Goal: Task Accomplishment & Management: Complete application form

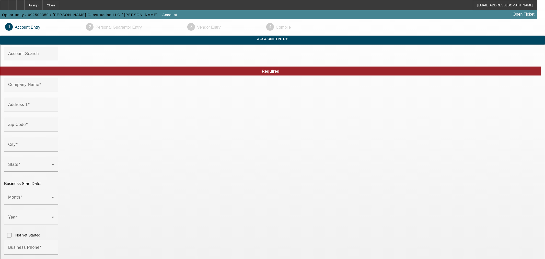
type input "[PERSON_NAME] Construction LLC"
type input "[PHONE_NUMBER]"
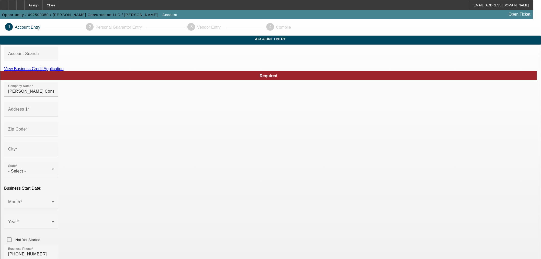
click at [64, 71] on link "View Business Credit Application" at bounding box center [34, 68] width 60 height 4
click at [164, 80] on div "Required" at bounding box center [268, 75] width 536 height 9
click at [54, 114] on input "Address 1" at bounding box center [31, 111] width 46 height 6
paste input "160 old Jackson Avenue"
click at [54, 114] on input "160 old Jackson Avenue" at bounding box center [31, 111] width 46 height 6
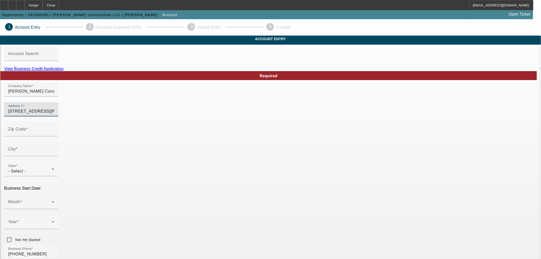
drag, startPoint x: 136, startPoint y: 120, endPoint x: 137, endPoint y: 125, distance: 5.9
click at [54, 114] on input "160 old Jackson Avenue" at bounding box center [31, 111] width 46 height 6
type input "160 Old Jackson Avenue"
click at [202, 133] on div "Zip Code" at bounding box center [270, 132] width 532 height 20
click at [54, 136] on div "Zip Code" at bounding box center [31, 129] width 46 height 14
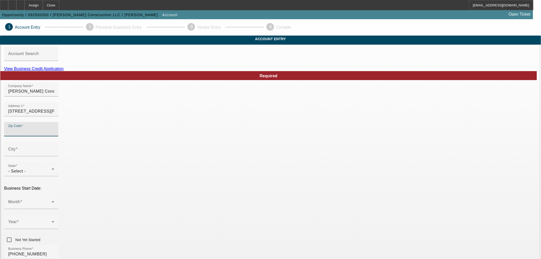
paste input "10583"
type input "10583"
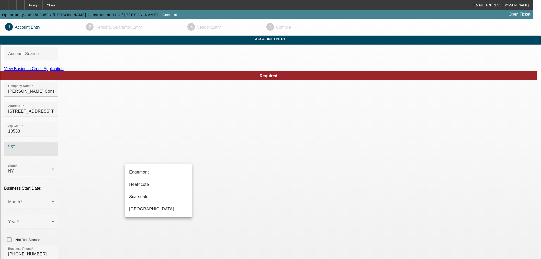
type input "Westchester"
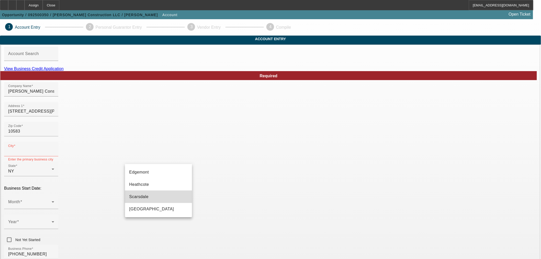
drag, startPoint x: 152, startPoint y: 198, endPoint x: 160, endPoint y: 192, distance: 9.6
click at [152, 197] on mat-option "Scarsdale" at bounding box center [158, 196] width 67 height 12
type input "Scarsdale"
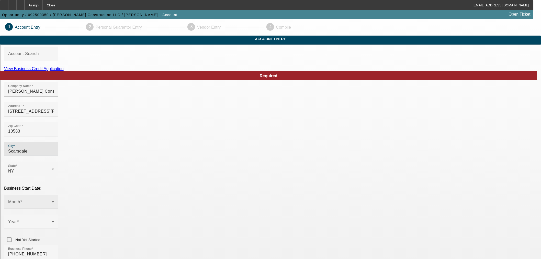
click at [52, 201] on span at bounding box center [29, 204] width 43 height 6
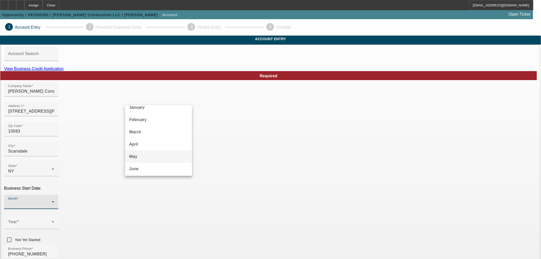
scroll to position [28, 0]
click at [144, 170] on mat-option "July" at bounding box center [158, 171] width 67 height 12
click at [58, 229] on div at bounding box center [31, 232] width 54 height 6
click at [52, 220] on span at bounding box center [29, 223] width 43 height 6
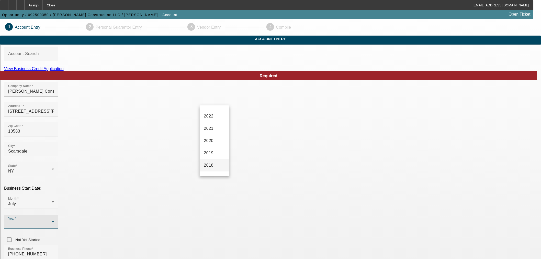
scroll to position [85, 0]
click at [213, 153] on span "2018" at bounding box center [209, 151] width 10 height 6
drag, startPoint x: 218, startPoint y: 194, endPoint x: 210, endPoint y: 197, distance: 8.6
click at [58, 229] on div at bounding box center [31, 232] width 54 height 6
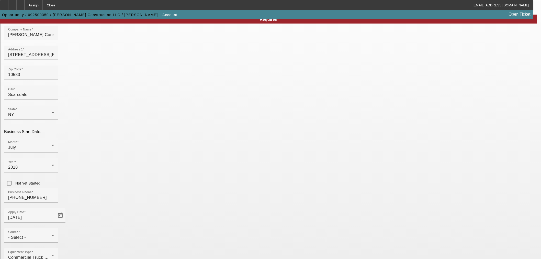
scroll to position [57, 0]
click at [26, 235] on span "- Select -" at bounding box center [17, 237] width 18 height 4
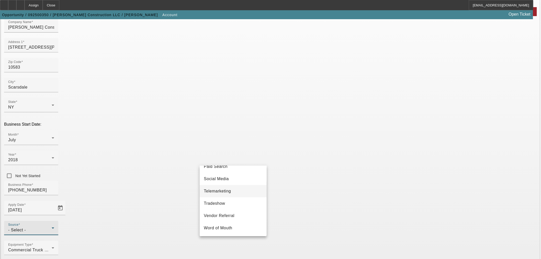
scroll to position [181, 0]
drag, startPoint x: 230, startPoint y: 215, endPoint x: 249, endPoint y: 202, distance: 23.1
click at [230, 215] on span "Vendor Referral" at bounding box center [219, 215] width 31 height 6
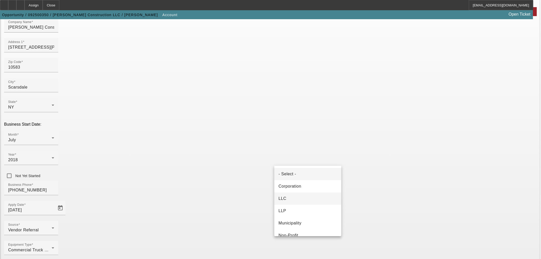
click at [289, 197] on mat-option "LLC" at bounding box center [307, 198] width 67 height 12
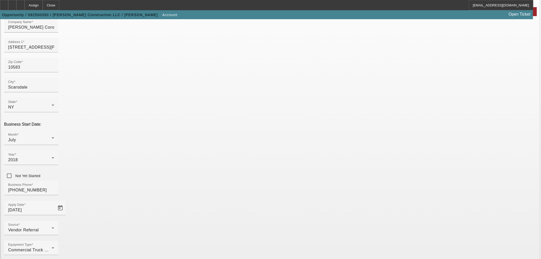
paste input "83-1270430"
type input "83-1270430"
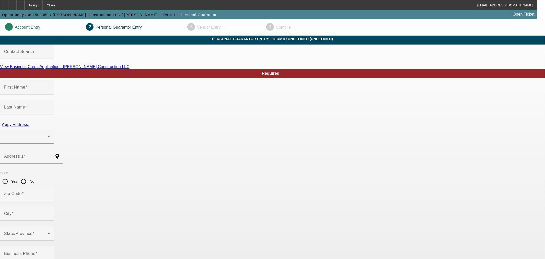
type input "Robert"
type input "Hoffman"
radio input "true"
type input "(914) 374-7679"
type input "061-78-5501"
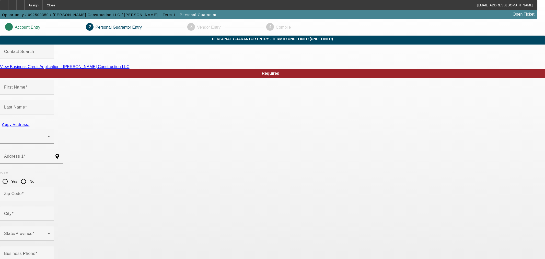
type input "rj@dangeloconstruction.com"
click at [50, 129] on div at bounding box center [27, 136] width 46 height 14
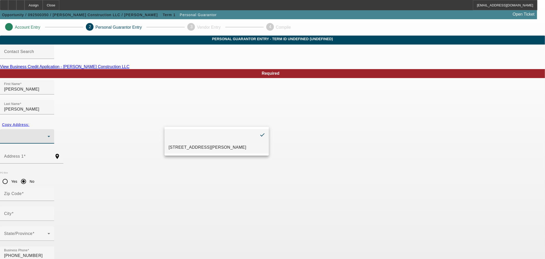
click at [186, 144] on span "160 Old Jackson Avenue Scarsdale, NY 10583" at bounding box center [208, 147] width 78 height 6
click at [29, 122] on span "Copy Address:" at bounding box center [15, 124] width 27 height 4
type input "160 Old Jackson Avenue"
radio input "false"
type input "10583"
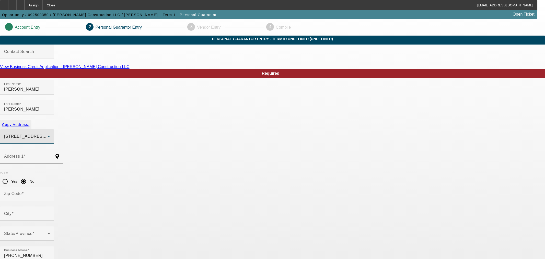
type input "Scarsdale"
type input "100"
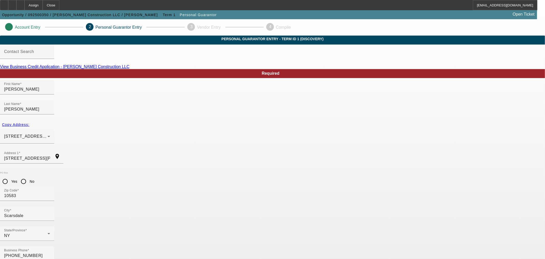
drag, startPoint x: 280, startPoint y: 216, endPoint x: 315, endPoint y: 215, distance: 35.0
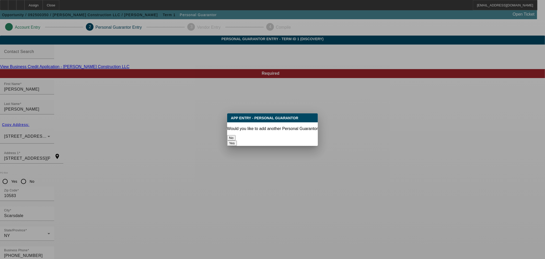
click at [236, 137] on button "No" at bounding box center [231, 137] width 8 height 5
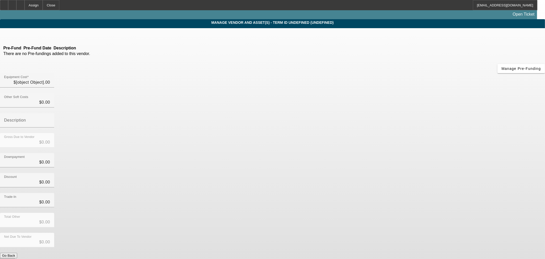
type input "$98,000.00"
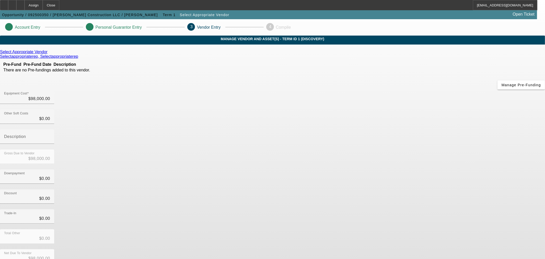
click at [49, 54] on icon at bounding box center [49, 52] width 0 height 4
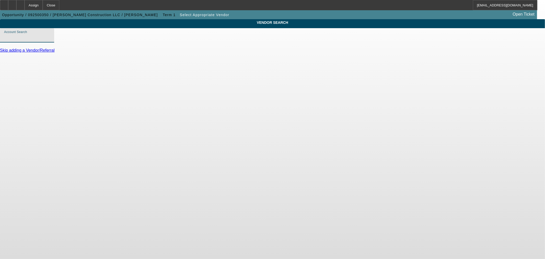
click at [50, 40] on input "Account Search" at bounding box center [27, 37] width 46 height 6
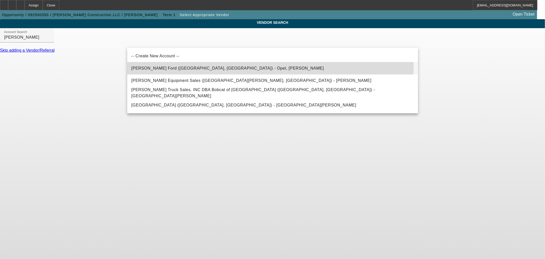
click at [195, 69] on span "Jim Shorkey Ford (White Oak, PA) - Opel, Mike" at bounding box center [227, 68] width 193 height 4
type input "Jim Shorkey Ford (White Oak, PA) - Opel, Mike"
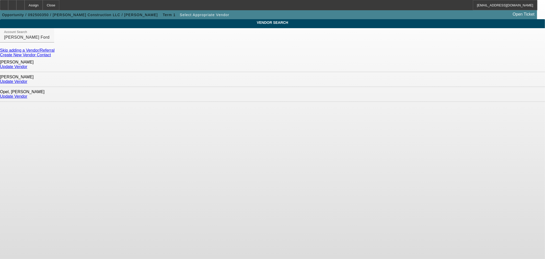
click at [27, 65] on link "Update Vendor" at bounding box center [13, 66] width 27 height 4
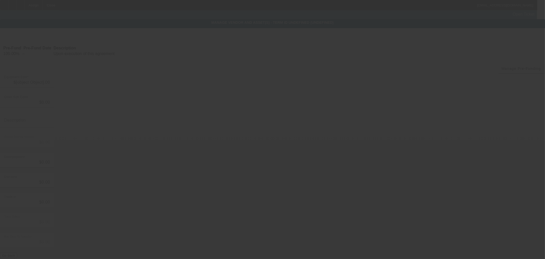
type input "$98,000.00"
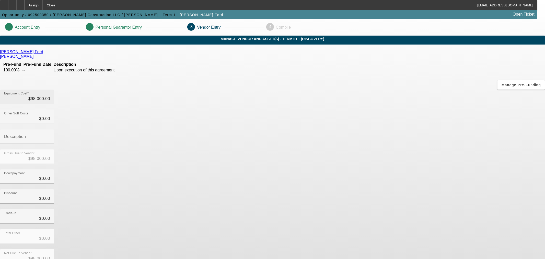
drag, startPoint x: 332, startPoint y: 58, endPoint x: 335, endPoint y: 60, distance: 4.0
click at [50, 89] on div "Equipment Cost $98,000.00" at bounding box center [27, 96] width 46 height 14
click at [50, 96] on input "98000" at bounding box center [27, 99] width 46 height 6
click at [54, 89] on div "Equipment Cost $98,000.00" at bounding box center [27, 96] width 54 height 14
drag, startPoint x: 341, startPoint y: 63, endPoint x: 333, endPoint y: 65, distance: 7.6
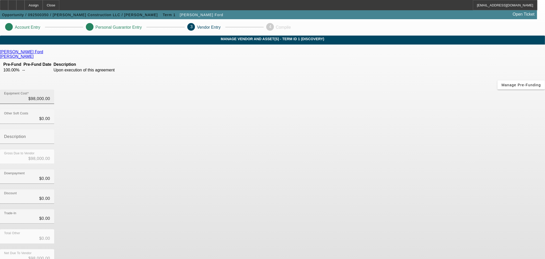
click at [54, 89] on div "Equipment Cost $98,000.00" at bounding box center [27, 96] width 54 height 14
click at [50, 96] on input "98000" at bounding box center [27, 99] width 46 height 6
type input "9"
type input "$9.00"
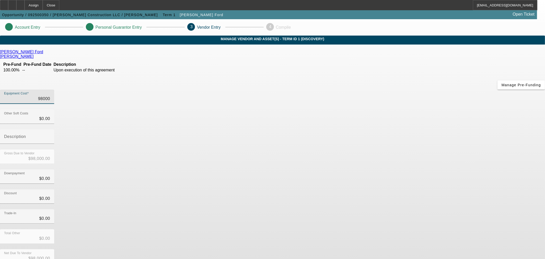
type input "$9.00"
type input "98"
type input "$98.00"
type input "981"
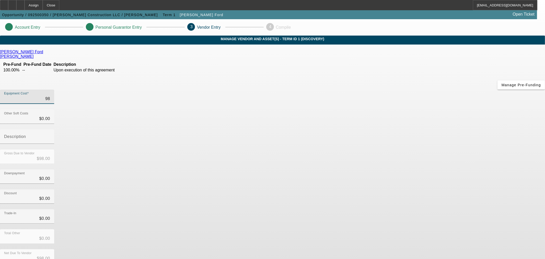
type input "$981.00"
type input "9811"
type input "$9,811.00"
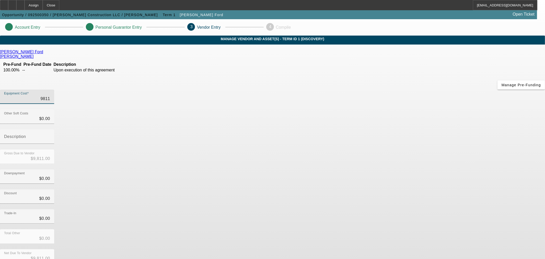
type input "98117"
type input "$98,117.00"
click at [377, 209] on div "Trade-In $0.00" at bounding box center [272, 219] width 545 height 20
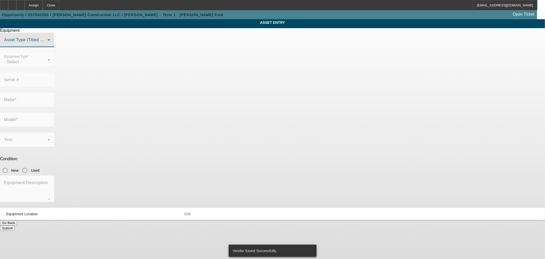
click at [48, 45] on span at bounding box center [25, 42] width 43 height 6
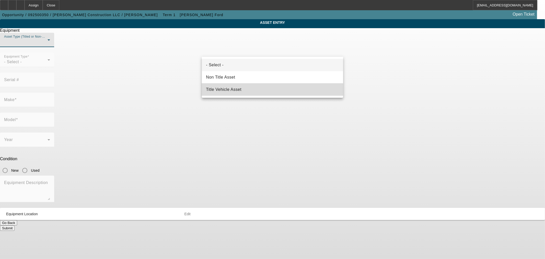
click at [239, 90] on span "Title Vehicle Asset" at bounding box center [224, 89] width 36 height 6
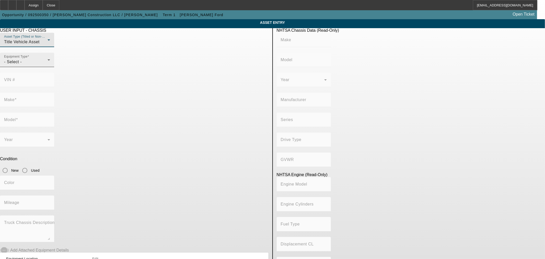
click at [48, 65] on div "- Select -" at bounding box center [25, 62] width 43 height 6
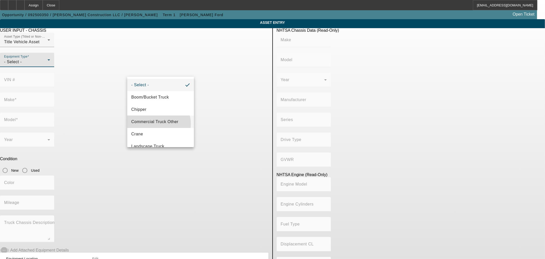
click at [158, 124] on span "Commercial Truck Other" at bounding box center [154, 122] width 47 height 6
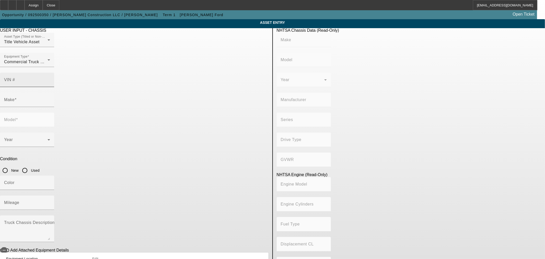
click at [50, 83] on div at bounding box center [50, 83] width 0 height 0
click at [50, 79] on input "VIN #" at bounding box center [27, 82] width 46 height 6
paste input "1 FDFF6LT3RDA32346"
click at [50, 79] on input "1 FDFF6LT3RDA32346" at bounding box center [27, 82] width 46 height 6
type input "1FDFF6LT3RDA32346"
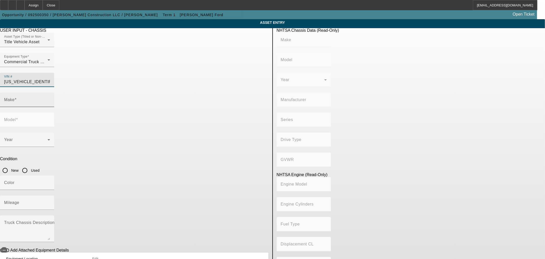
type input "FORD"
type input "F-600"
type input "FORD MOTOR COMPANY"
type input "4WD/4-Wheel Drive/4x4"
type input "Class 6: 19,501 - 26,000 lb (8,845 - 11,794 kg)"
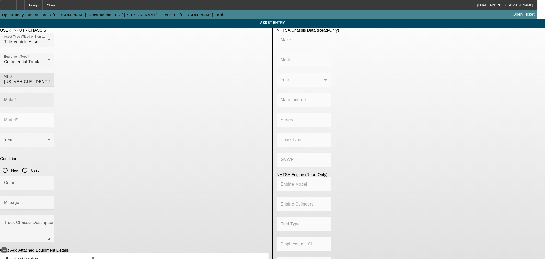
type input "8"
type input "Diesel"
type input "408.85908543470"
type input "6.7"
type input "FORD"
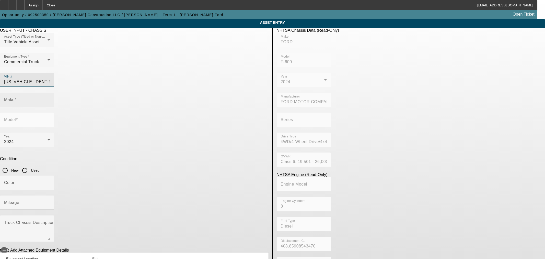
type input "F-600"
click at [50, 79] on input "1FDFF6LT3RDA32346" at bounding box center [27, 82] width 46 height 6
type input "1FDFF6LT3RDA32346"
click at [10, 165] on input "New" at bounding box center [5, 170] width 10 height 10
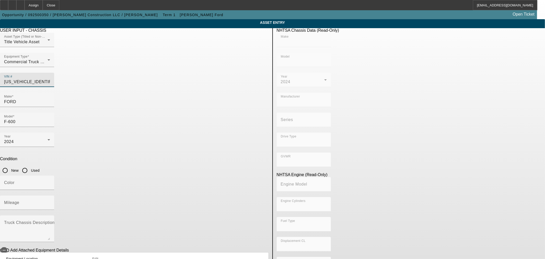
radio input "true"
type input "FORD"
type input "F-600"
type input "FORD MOTOR COMPANY"
type input "4WD/4-Wheel Drive/4x4"
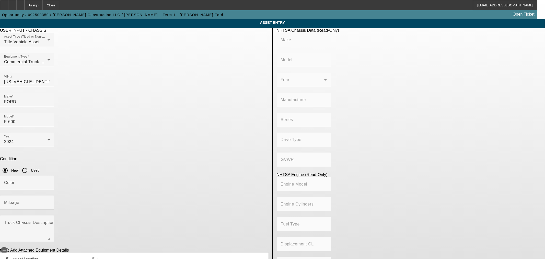
type input "Class 6: 19,501 - 26,000 lb (8,845 - 11,794 kg)"
type input "8"
type input "Diesel"
type input "408.85908543470"
type input "6.7"
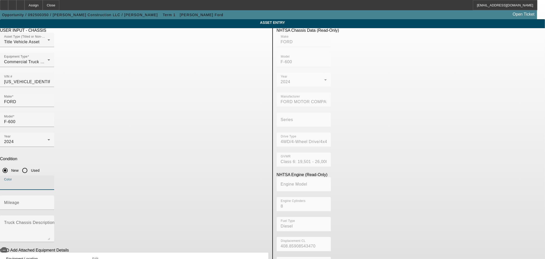
click at [50, 181] on input "Color" at bounding box center [27, 184] width 46 height 6
type input "White"
click at [50, 201] on input "Mileage" at bounding box center [27, 204] width 46 height 6
type input "2"
drag, startPoint x: 198, startPoint y: 135, endPoint x: 201, endPoint y: 139, distance: 5.3
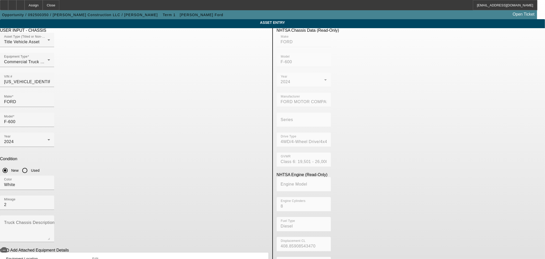
click at [199, 195] on div "Mileage 2" at bounding box center [134, 205] width 269 height 20
click at [119, 220] on mat-label "Truck Chassis Description (Describe the truck chassis only)" at bounding box center [61, 222] width 115 height 4
click at [50, 221] on textarea "Truck Chassis Description (Describe the truck chassis only)" at bounding box center [27, 230] width 46 height 18
click at [50, 221] on textarea "Swich and Go" at bounding box center [27, 230] width 46 height 18
click at [50, 221] on textarea "Switch and Go" at bounding box center [27, 230] width 46 height 18
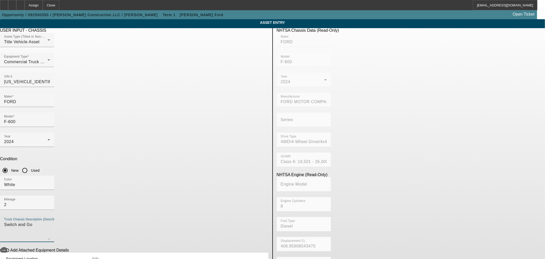
click at [50, 221] on textarea "Switch and Go" at bounding box center [27, 230] width 46 height 18
type textarea "Switch and Go"
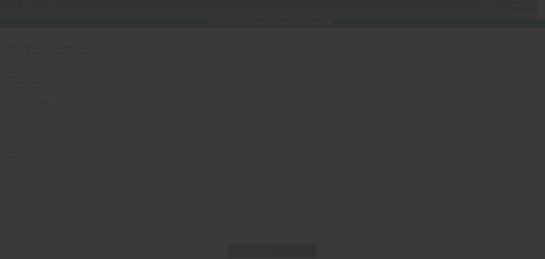
type input "$98,117.00"
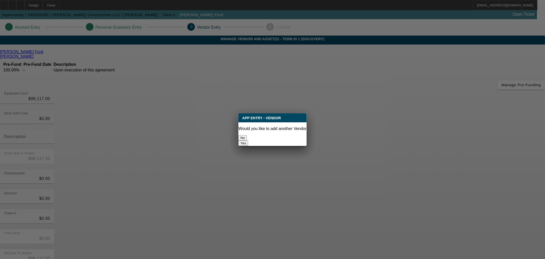
click at [247, 135] on button "No" at bounding box center [242, 137] width 8 height 5
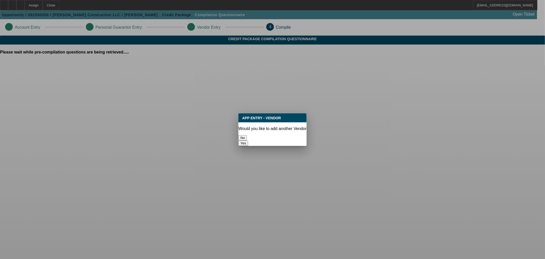
click at [247, 135] on button "No" at bounding box center [242, 137] width 8 height 5
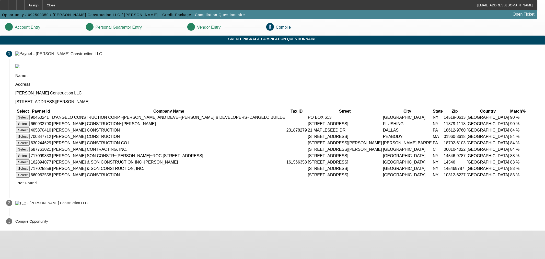
drag, startPoint x: 375, startPoint y: 25, endPoint x: 380, endPoint y: 27, distance: 5.5
click at [293, 27] on div "4 Compile" at bounding box center [279, 27] width 27 height 9
drag, startPoint x: 264, startPoint y: 98, endPoint x: 269, endPoint y: 96, distance: 4.7
click at [267, 114] on td "D'ANGELO CONSTRUCTION CORP.~D ANGELO BUILDERS AND DEVE~D'ANGELO BUILDERS & DEVE…" at bounding box center [169, 117] width 234 height 6
click at [17, 185] on icon at bounding box center [17, 183] width 0 height 4
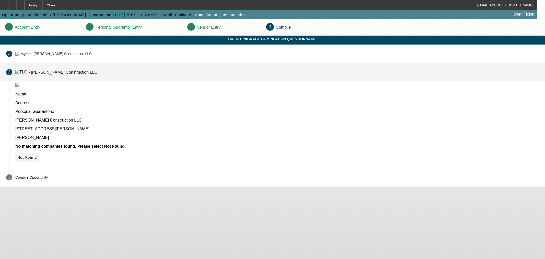
click at [37, 155] on span "Not Found" at bounding box center [27, 157] width 20 height 4
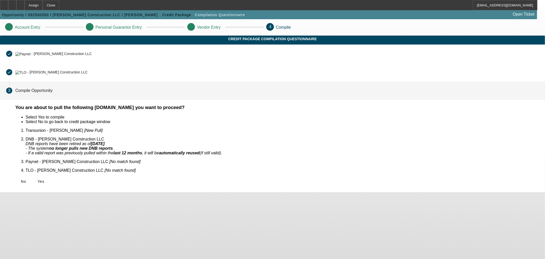
click at [164, 180] on div "You are about to pull the following documents.Do you want to proceed? Select Ye…" at bounding box center [277, 149] width 536 height 88
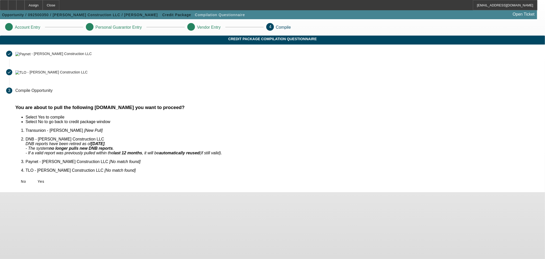
click at [38, 179] on icon at bounding box center [38, 181] width 0 height 4
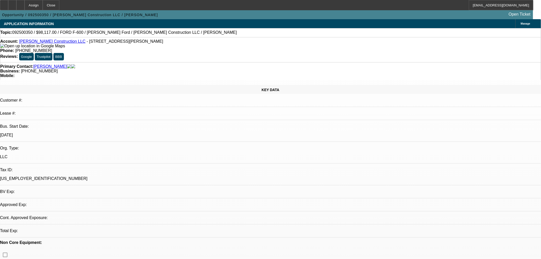
select select "0"
select select "2"
select select "0.1"
select select "4"
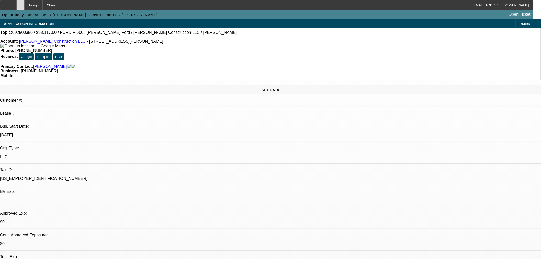
click at [25, 1] on div at bounding box center [20, 5] width 8 height 10
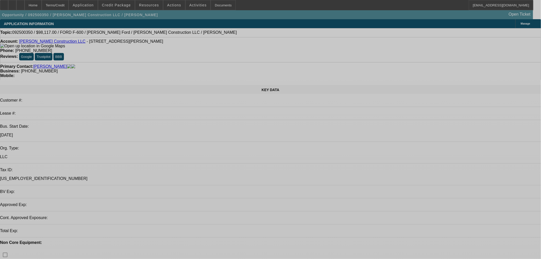
select select "0"
select select "2"
select select "0.1"
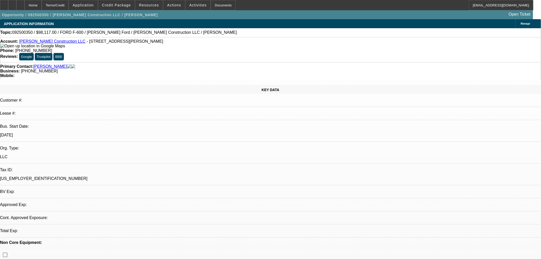
select select "4"
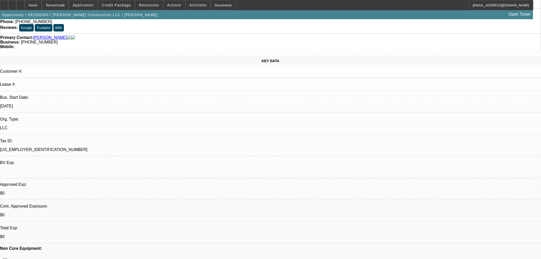
scroll to position [28, 0]
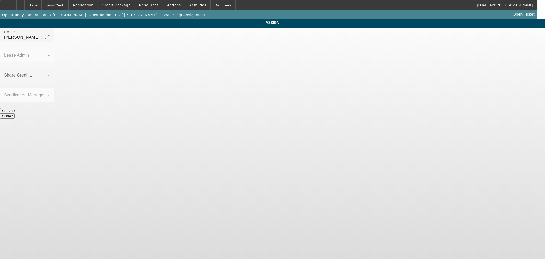
drag, startPoint x: 217, startPoint y: 68, endPoint x: 222, endPoint y: 63, distance: 6.3
click at [54, 68] on mat-form-field "Share Credit 1" at bounding box center [27, 78] width 54 height 20
click at [32, 73] on mat-label "Share Credit 1" at bounding box center [18, 75] width 28 height 4
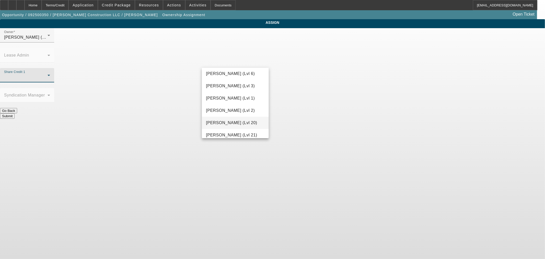
scroll to position [369, 0]
click at [242, 78] on mat-option "Leach, Ethan (Lvl 3)" at bounding box center [235, 75] width 67 height 12
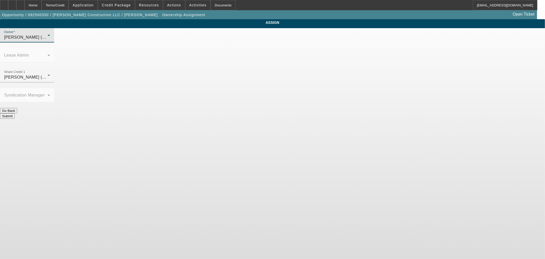
click at [48, 40] on div "Leach, Ethan (Lvl 3)" at bounding box center [25, 37] width 43 height 6
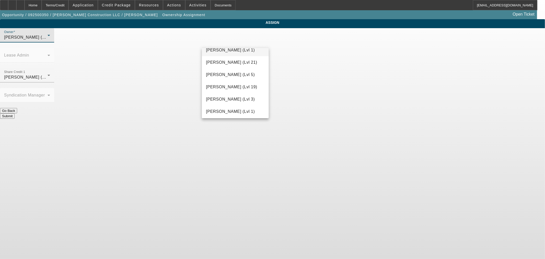
scroll to position [459, 0]
click at [225, 54] on mat-option "Martell, Heath (Lvl 6)" at bounding box center [235, 51] width 67 height 12
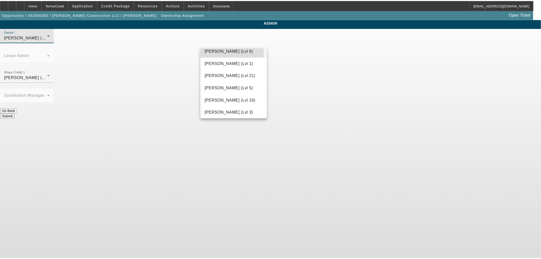
scroll to position [0, 0]
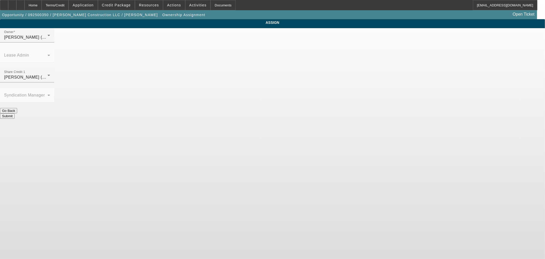
click at [15, 113] on button "Submit" at bounding box center [7, 115] width 15 height 5
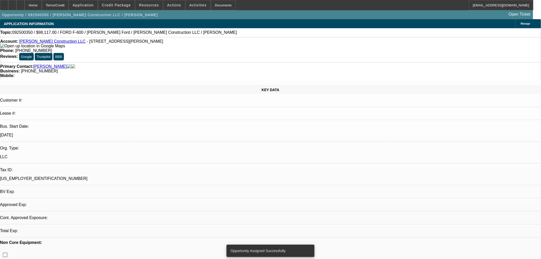
select select "0"
select select "2"
select select "0.1"
select select "4"
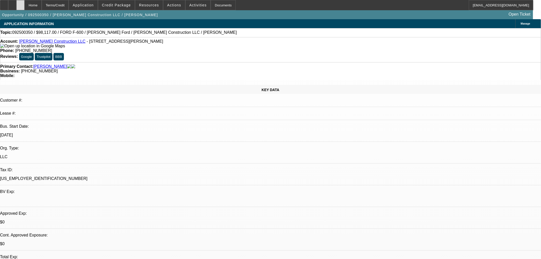
click at [20, 3] on icon at bounding box center [20, 3] width 0 height 0
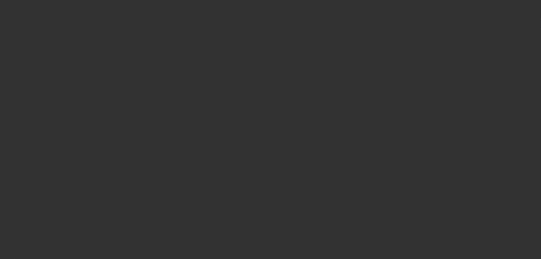
select select "0"
select select "2"
select select "0.1"
select select "4"
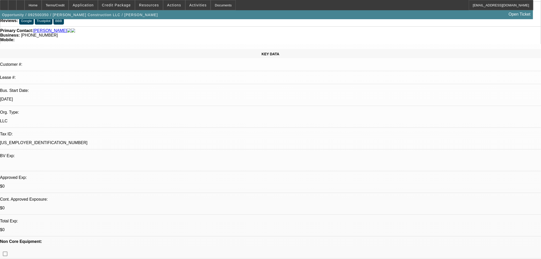
scroll to position [85, 0]
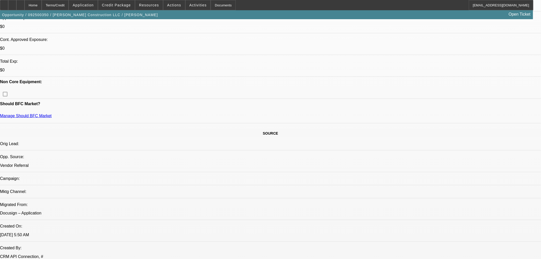
scroll to position [170, 0]
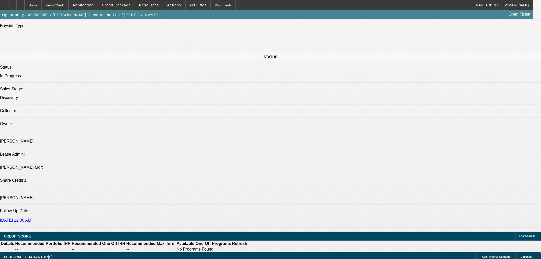
scroll to position [568, 0]
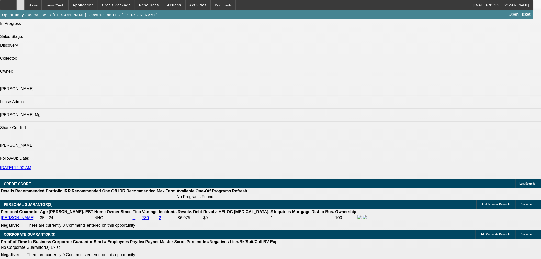
click at [25, 1] on div at bounding box center [20, 5] width 8 height 10
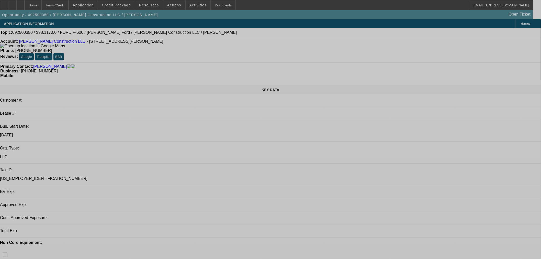
select select "0"
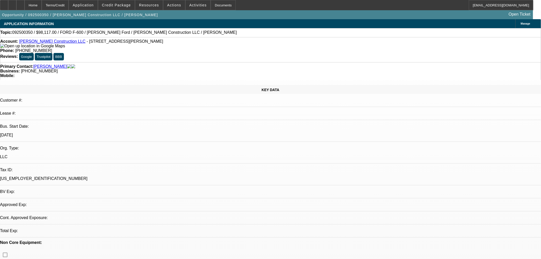
select select "2"
select select "0.1"
select select "4"
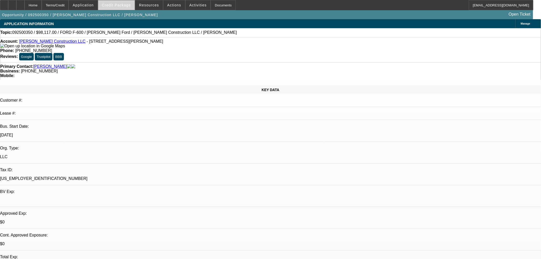
click at [116, 8] on span at bounding box center [116, 5] width 37 height 12
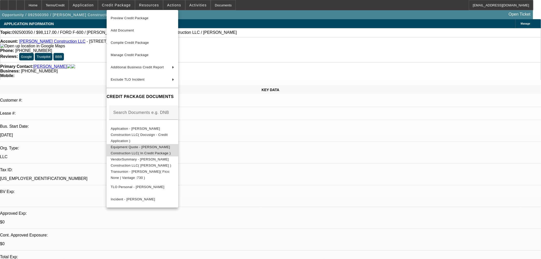
click at [164, 144] on button "Equipment Quote - DeAngelo Construction LLC( In Credit Package )" at bounding box center [143, 150] width 72 height 12
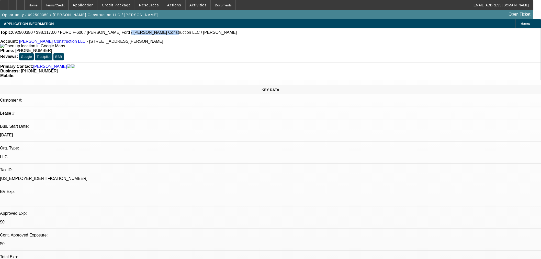
drag, startPoint x: 107, startPoint y: 34, endPoint x: 141, endPoint y: 36, distance: 34.3
click at [141, 35] on div "Topic: 092500350 / $98,117.00 / FORD F-600 / Jim Shorkey Ford / DeAngelo Constr…" at bounding box center [270, 32] width 540 height 5
copy span "DeAngelo Construction"
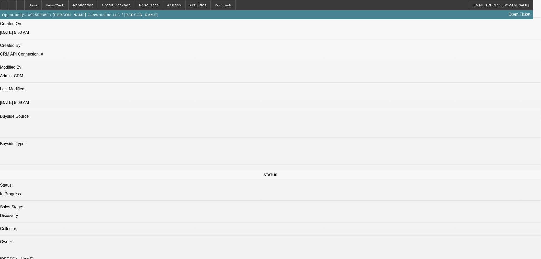
scroll to position [227, 0]
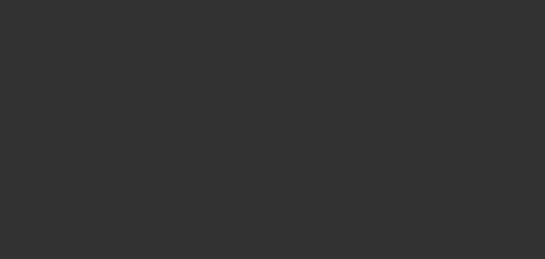
select select "0"
select select "2"
select select "0.1"
select select "4"
select select "0"
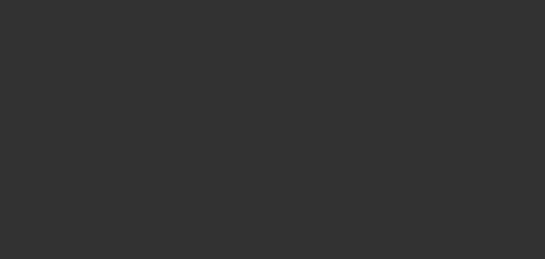
select select "2"
select select "0.1"
select select "4"
select select "0"
select select "2"
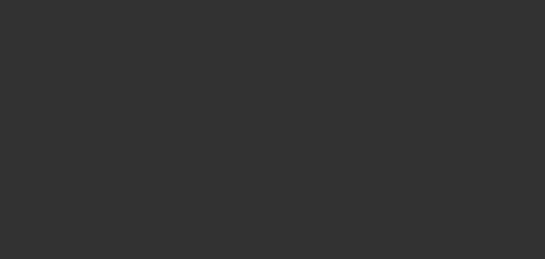
select select "0.1"
select select "4"
select select "0.15"
select select "2"
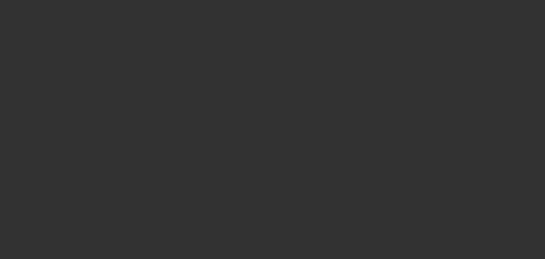
select select "0"
select select "6"
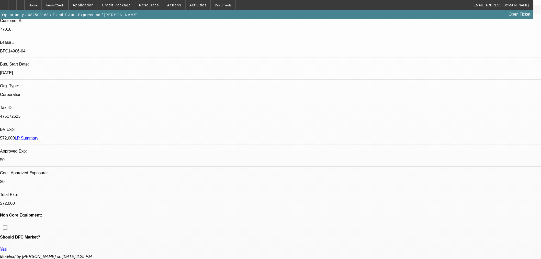
scroll to position [170, 0]
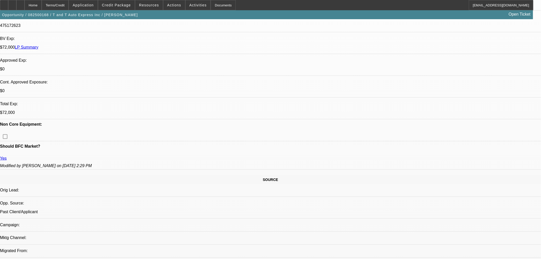
drag, startPoint x: 449, startPoint y: 175, endPoint x: 489, endPoint y: 174, distance: 39.9
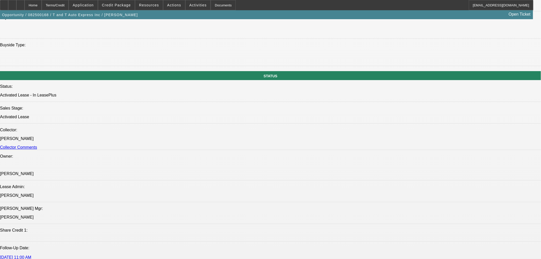
scroll to position [482, 0]
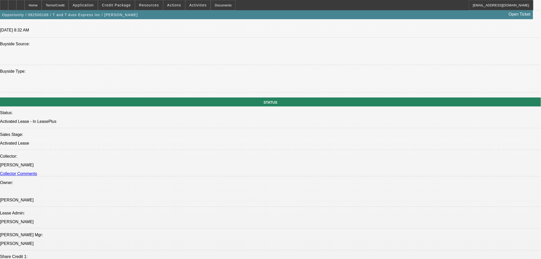
drag, startPoint x: 403, startPoint y: 47, endPoint x: 408, endPoint y: 46, distance: 5.0
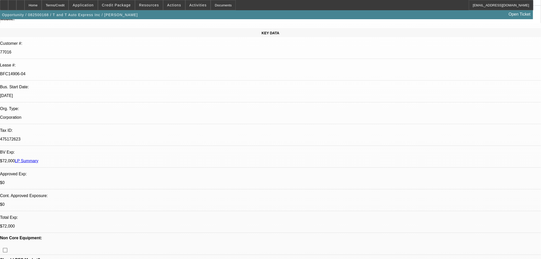
scroll to position [85, 0]
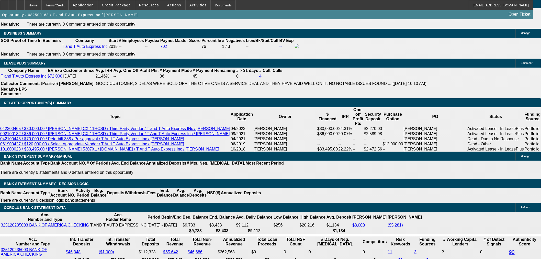
scroll to position [852, 0]
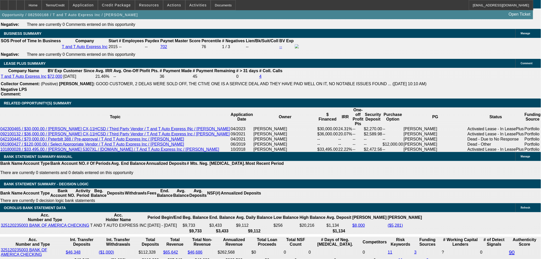
drag, startPoint x: 106, startPoint y: 195, endPoint x: 129, endPoint y: 188, distance: 24.2
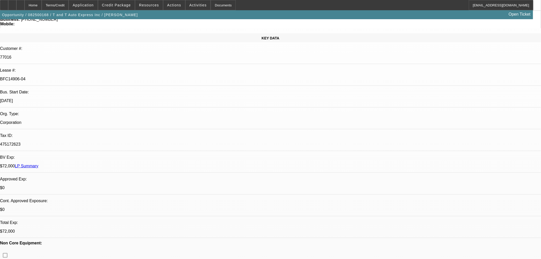
scroll to position [0, 0]
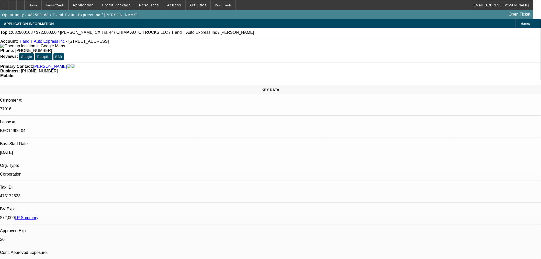
drag, startPoint x: 379, startPoint y: 85, endPoint x: 391, endPoint y: 75, distance: 15.6
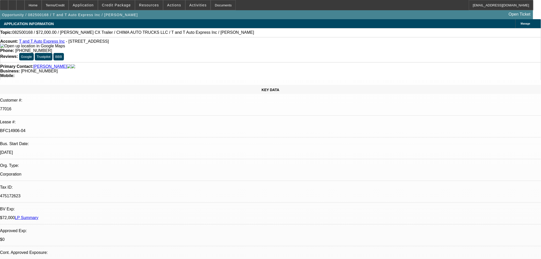
drag, startPoint x: 413, startPoint y: 79, endPoint x: 413, endPoint y: 82, distance: 3.1
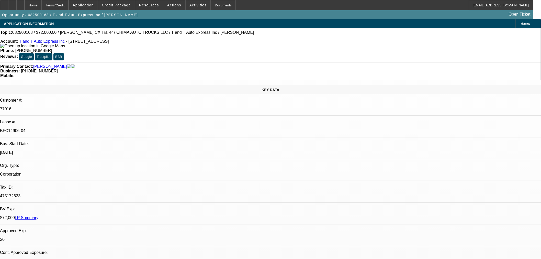
drag, startPoint x: 380, startPoint y: 175, endPoint x: 506, endPoint y: 175, distance: 125.7
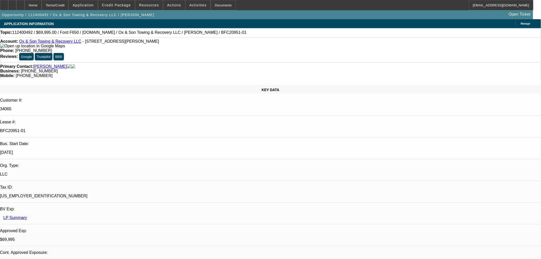
select select "0"
select select "3"
select select "0"
select select "6"
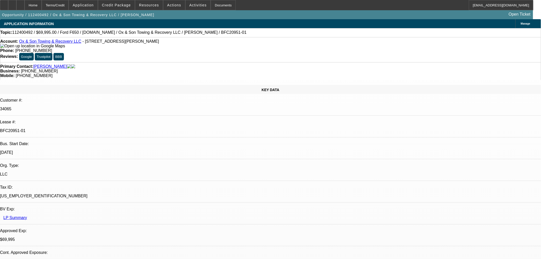
select select "0"
select select "3"
select select "0"
select select "6"
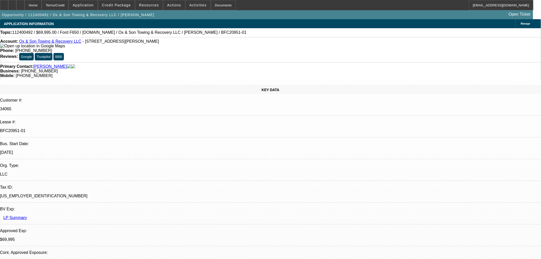
select select "0"
select select "3"
select select "0"
select select "6"
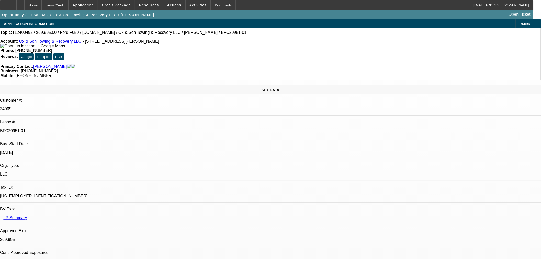
select select "0"
select select "3"
select select "0"
select select "6"
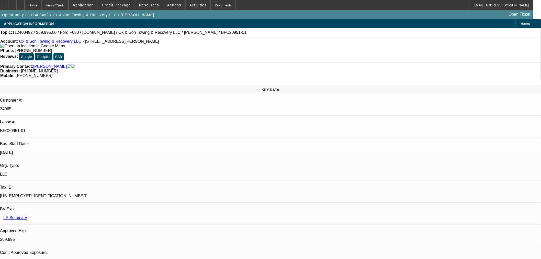
drag, startPoint x: 304, startPoint y: 91, endPoint x: 343, endPoint y: 91, distance: 39.3
click at [137, 44] on div "Account: Ox & Son Towing & Recovery LLC - [STREET_ADDRESS][PERSON_NAME]" at bounding box center [270, 43] width 540 height 9
drag, startPoint x: 203, startPoint y: 34, endPoint x: 198, endPoint y: 34, distance: 5.6
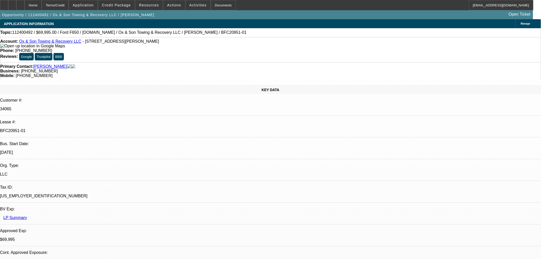
click at [183, 34] on div "Topic: 112400492 / $69,995.00 / Ford F650 / [DOMAIN_NAME] / Ox & Son Towing & R…" at bounding box center [270, 32] width 540 height 5
copy span "FC20951-01"
click at [204, 31] on div "Topic: 112400492 / $69,995.00 / Ford F650 / [DOMAIN_NAME] / Ox & Son Towing & R…" at bounding box center [270, 32] width 540 height 5
drag, startPoint x: 204, startPoint y: 32, endPoint x: 182, endPoint y: 32, distance: 21.5
click at [182, 32] on div "Topic: 112400492 / $69,995.00 / Ford F650 / Equip-Used.com / Ox & Son Towing & …" at bounding box center [270, 32] width 540 height 5
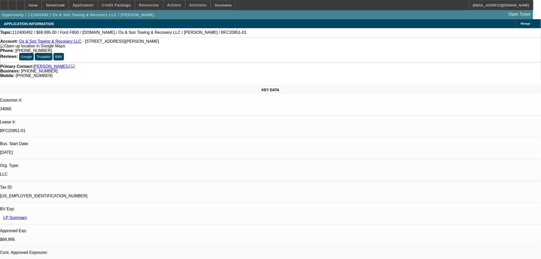
copy span "BFC20951-01"
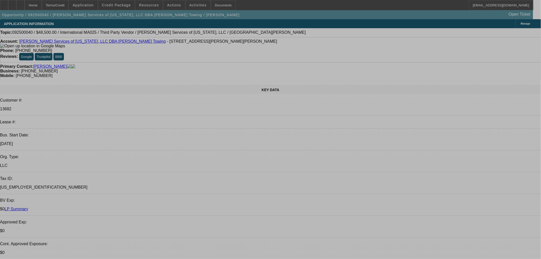
select select "0"
select select "2"
select select "0.1"
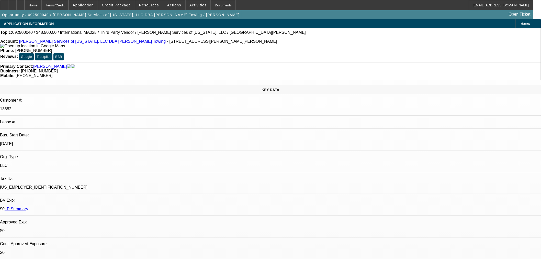
select select "4"
select select "0"
select select "2"
select select "0.1"
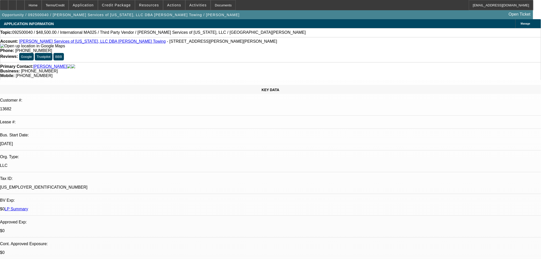
select select "4"
select select "0"
select select "2"
select select "0.1"
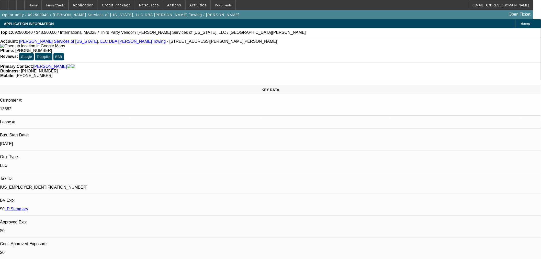
select select "4"
select select "0"
select select "2"
select select "0.1"
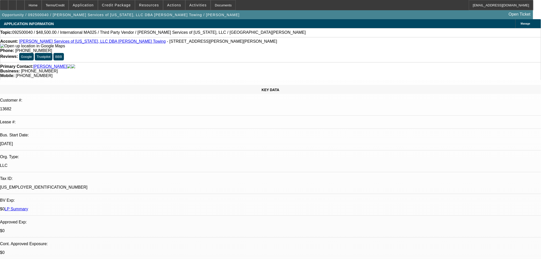
select select "4"
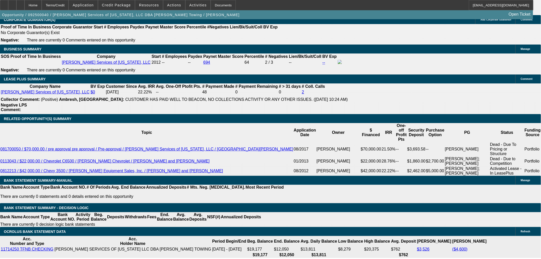
scroll to position [852, 0]
